Goal: Task Accomplishment & Management: Use online tool/utility

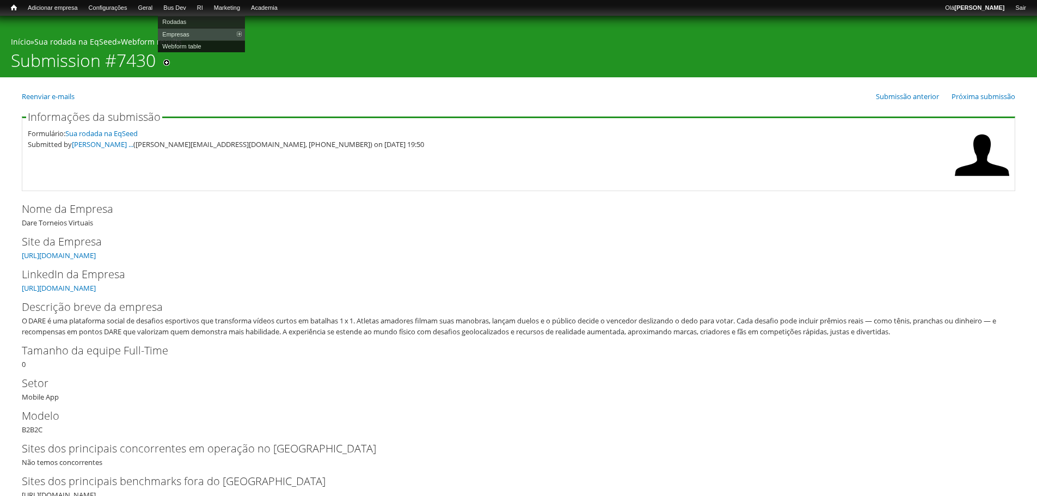
click at [188, 44] on link "Webform table" at bounding box center [201, 46] width 87 height 12
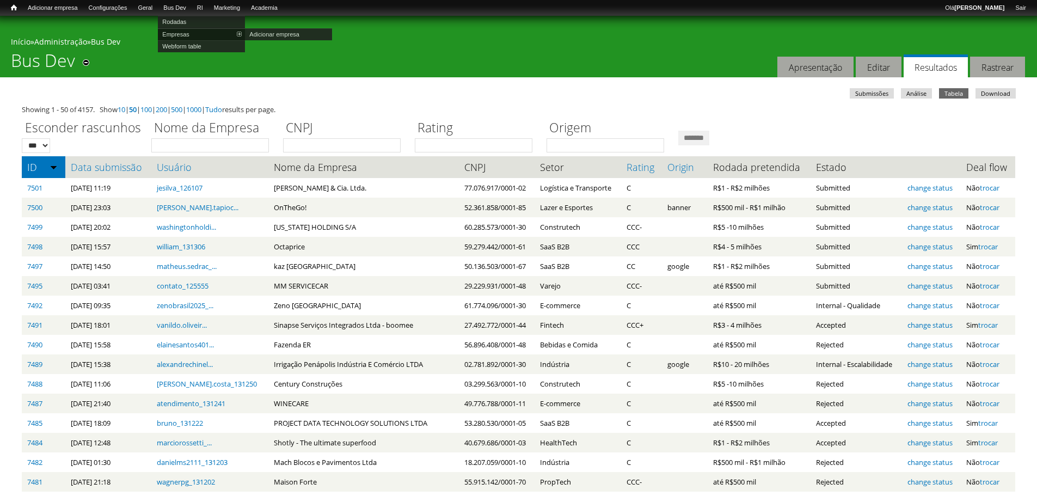
click at [184, 35] on link "Empresas" at bounding box center [201, 34] width 87 height 12
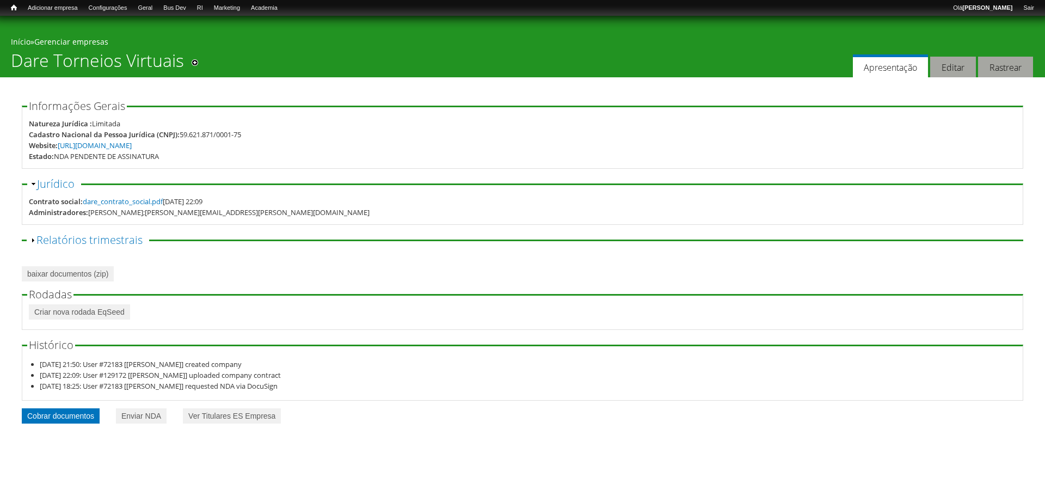
click at [82, 408] on link "Cobrar documentos" at bounding box center [61, 415] width 78 height 15
